Goal: Find contact information: Find contact information

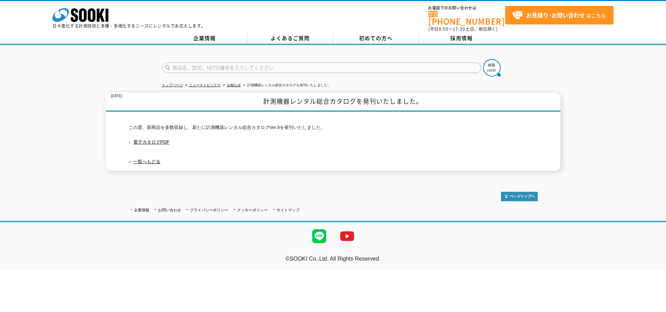
click at [277, 65] on input "text" at bounding box center [321, 68] width 319 height 10
type input "商品名、型式、NETIS番号を入力してください"
click at [434, 99] on h1 "計測機器レンタル総合カタログを発刊いたしました。" at bounding box center [333, 102] width 455 height 19
click at [315, 65] on input "text" at bounding box center [321, 68] width 319 height 10
type input "膜厚計"
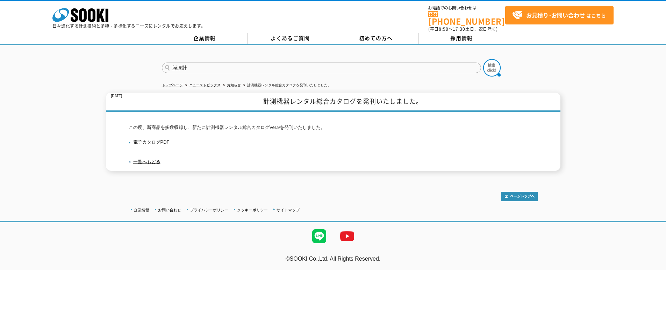
click at [483, 59] on button at bounding box center [491, 67] width 17 height 17
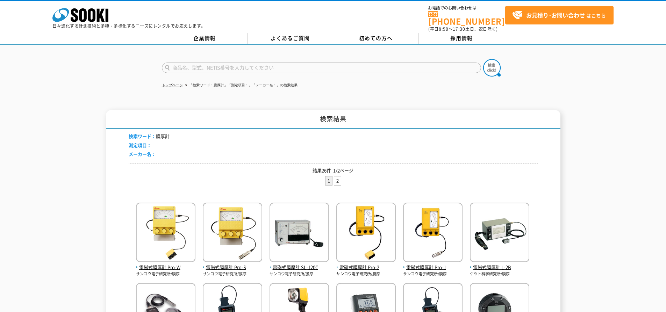
click at [468, 18] on link "[PHONE_NUMBER]" at bounding box center [467, 18] width 77 height 14
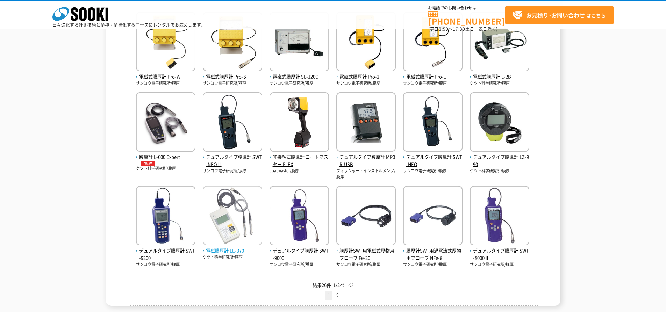
scroll to position [175, 0]
